Goal: Check status: Check status

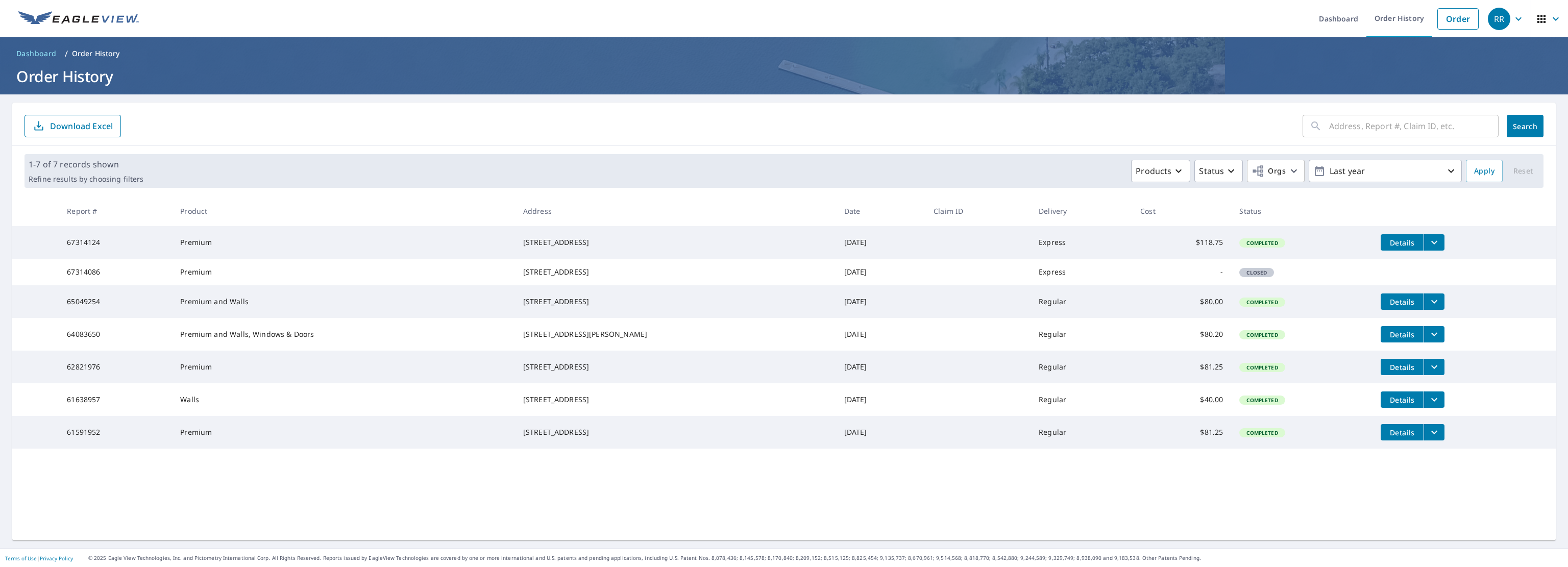
click at [1431, 242] on icon "filesDropdownBtn-67314124" at bounding box center [1433, 242] width 6 height 3
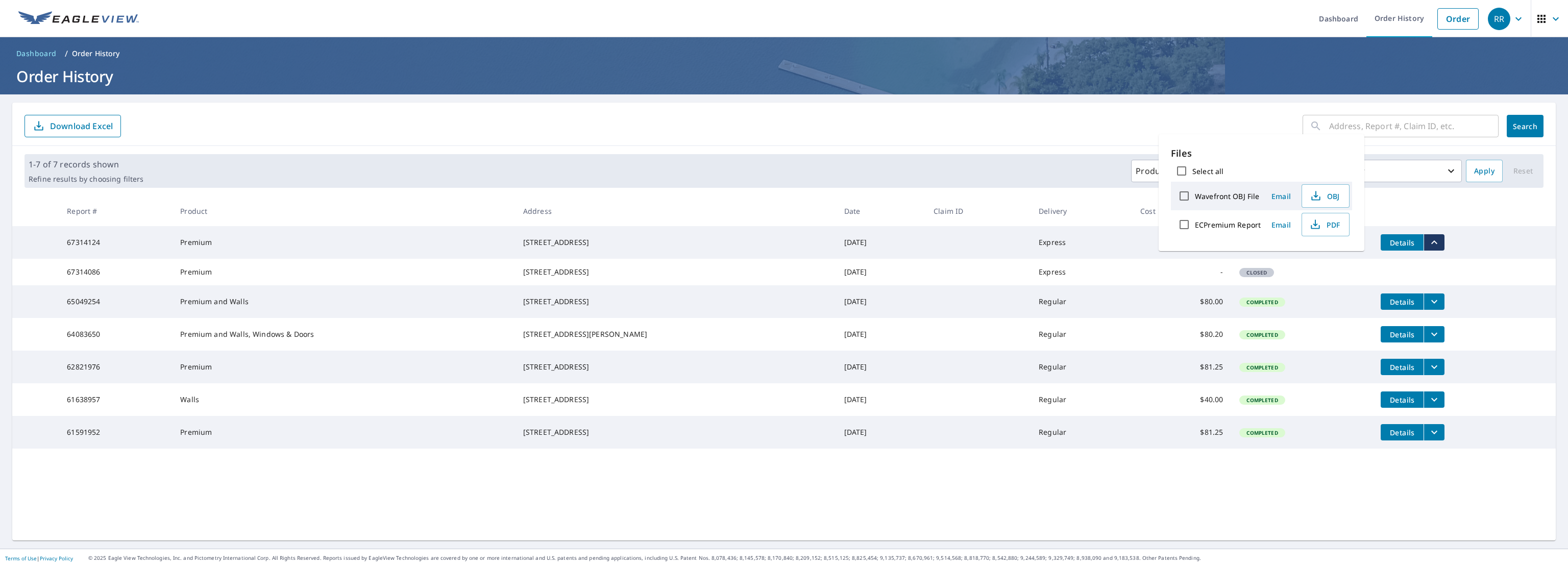
click at [1532, 236] on td "Details" at bounding box center [1464, 242] width 183 height 33
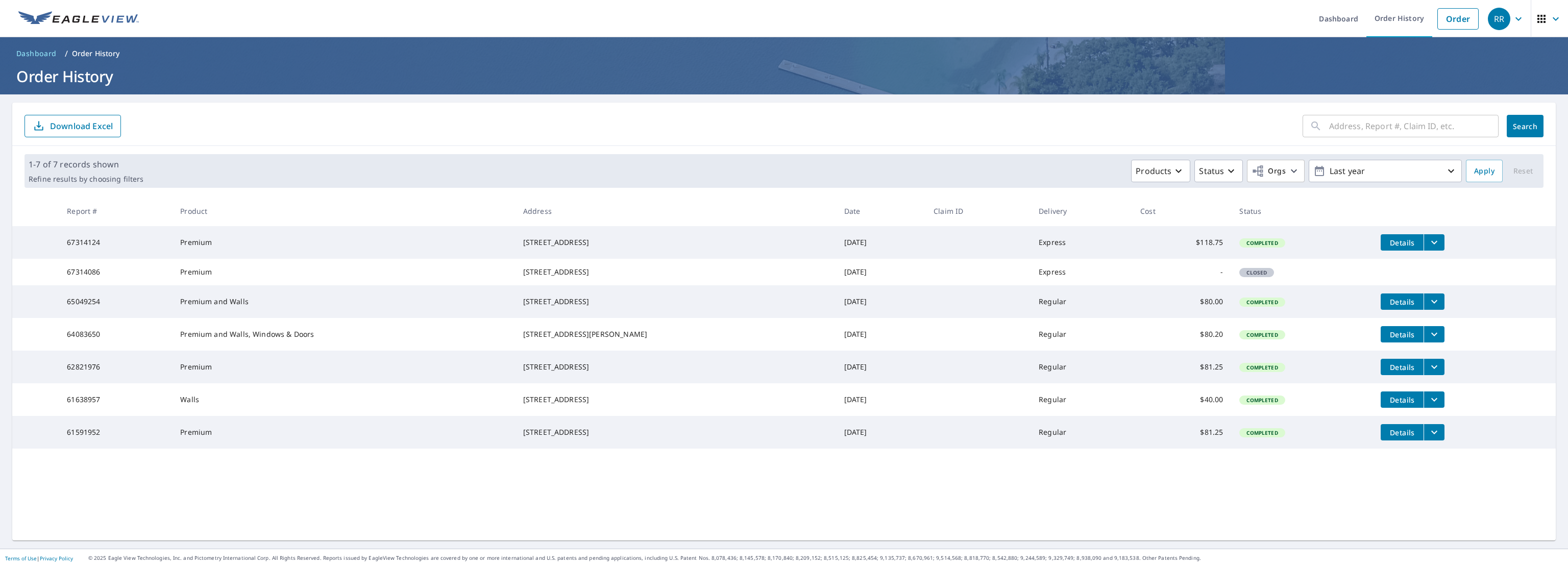
click at [436, 249] on td "Premium" at bounding box center [343, 242] width 343 height 33
click at [1386, 243] on span "Details" at bounding box center [1401, 243] width 30 height 10
